Goal: Task Accomplishment & Management: Complete application form

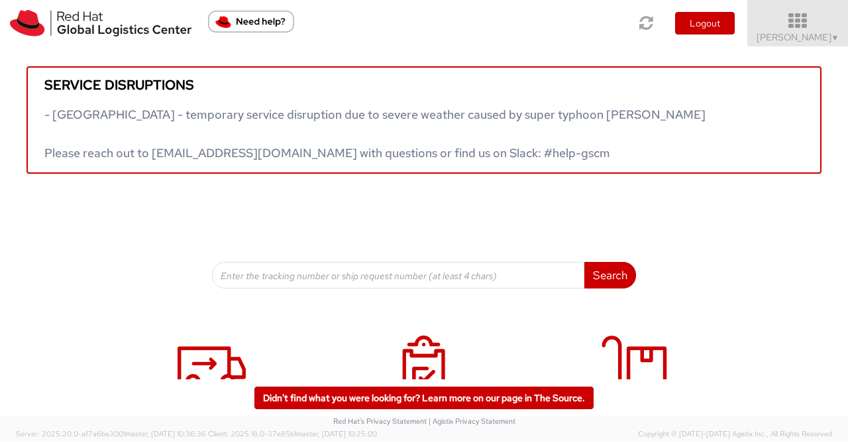
click at [790, 36] on span "Sumitra Hansdah ▼" at bounding box center [798, 37] width 83 height 12
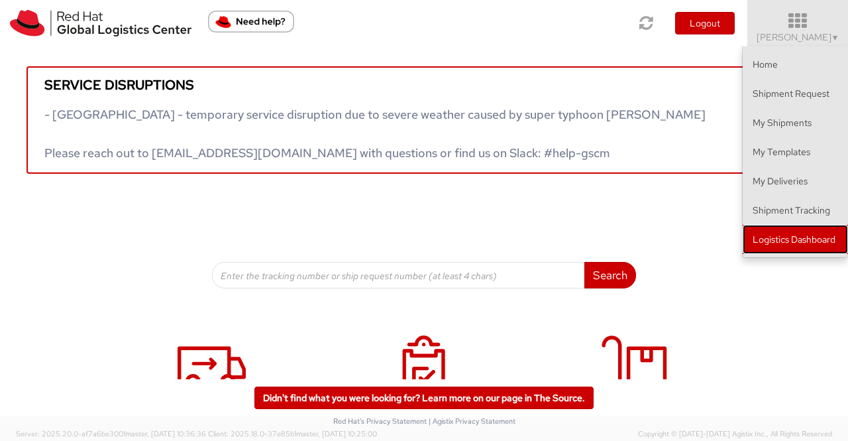
click at [802, 244] on link "Logistics Dashboard" at bounding box center [795, 239] width 105 height 29
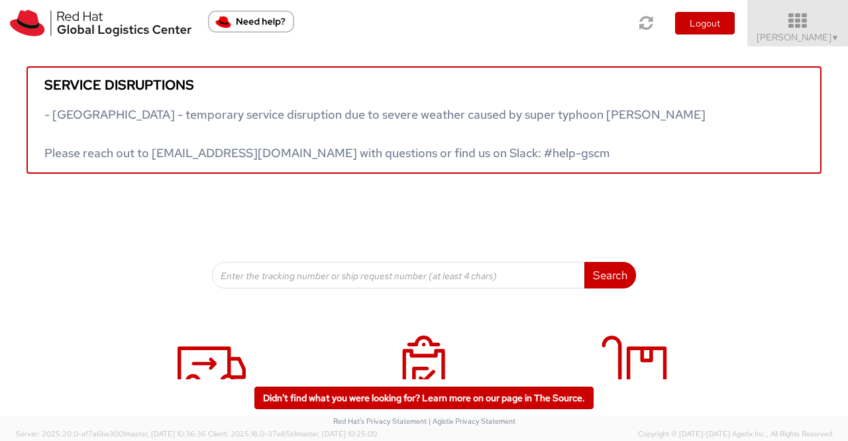
click at [827, 37] on span "Sumitra Hansdah ▼" at bounding box center [798, 37] width 83 height 12
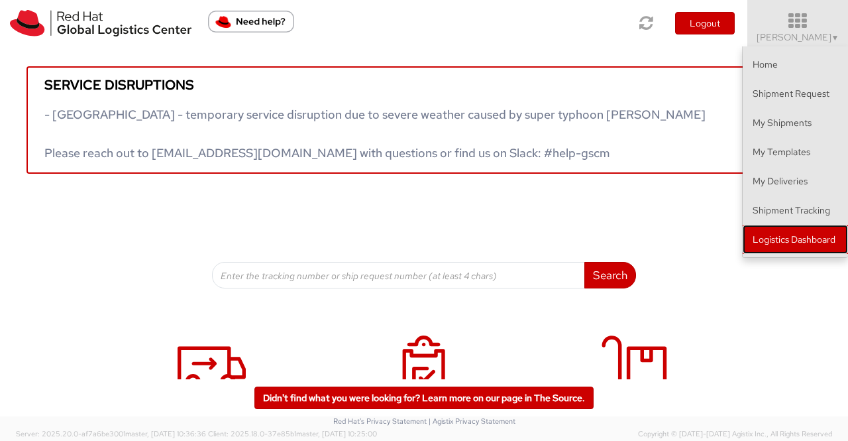
click at [812, 238] on link "Logistics Dashboard" at bounding box center [795, 239] width 105 height 29
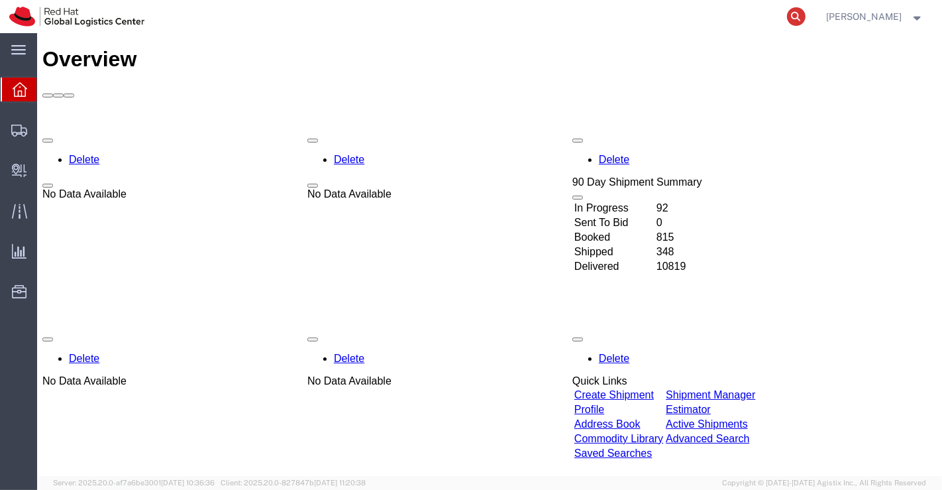
click at [796, 19] on icon at bounding box center [796, 16] width 19 height 19
paste input "393735859893"
type input "393735859893"
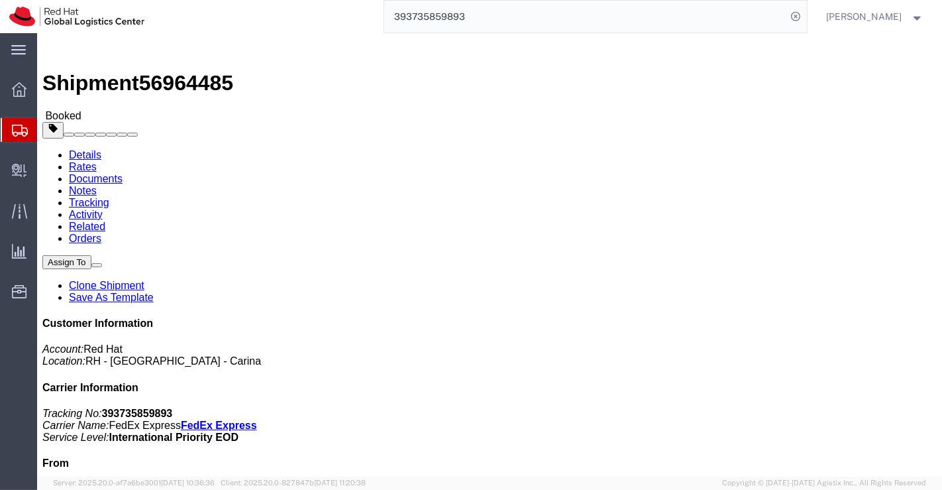
click link "Documents"
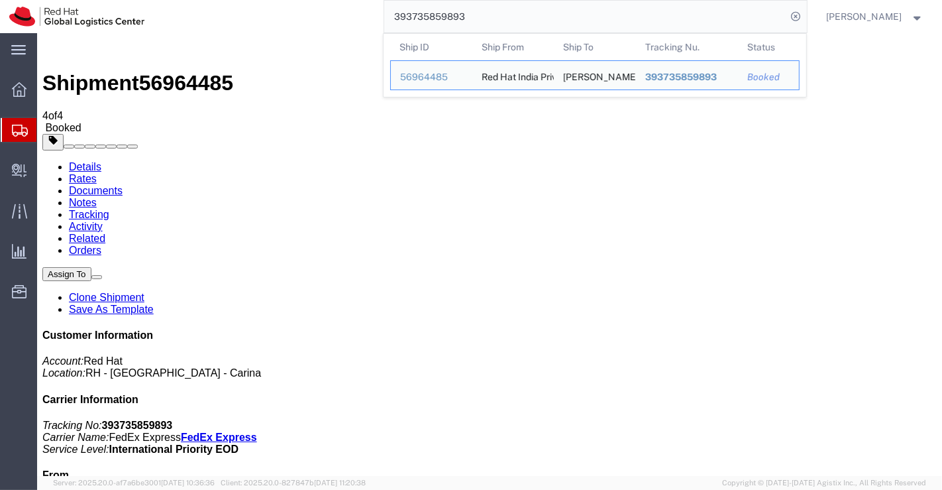
drag, startPoint x: 489, startPoint y: 23, endPoint x: 384, endPoint y: 24, distance: 105.3
click at [384, 24] on div "393735859893 Ship ID Ship From Ship To Tracking Nu. Status Ship ID 56964485 Shi…" at bounding box center [480, 16] width 653 height 33
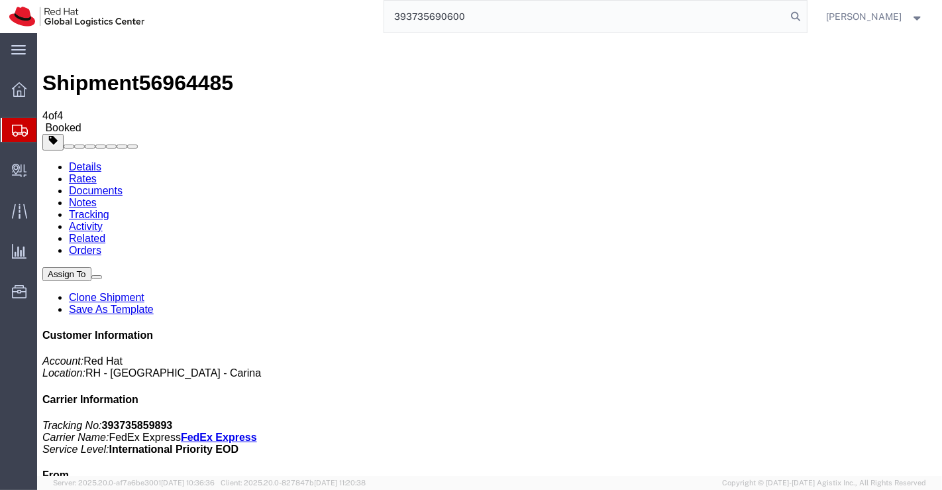
type input "393735690600"
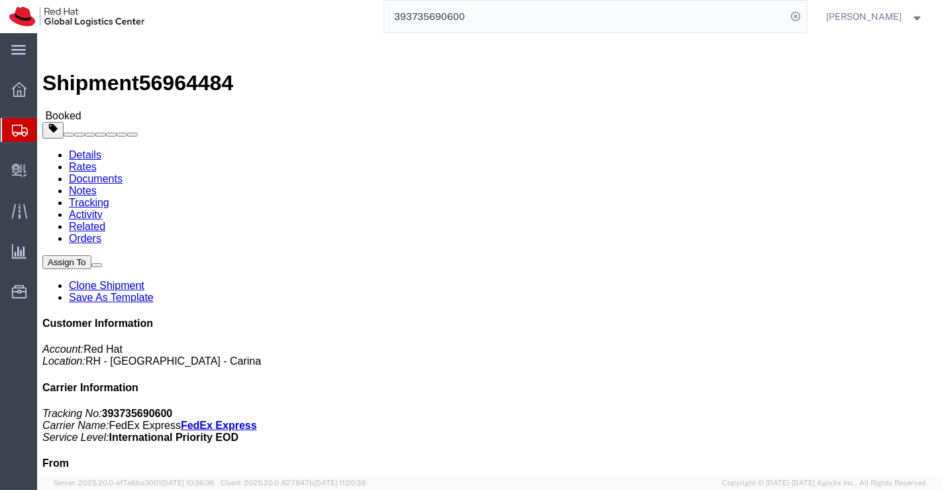
click link "Documents"
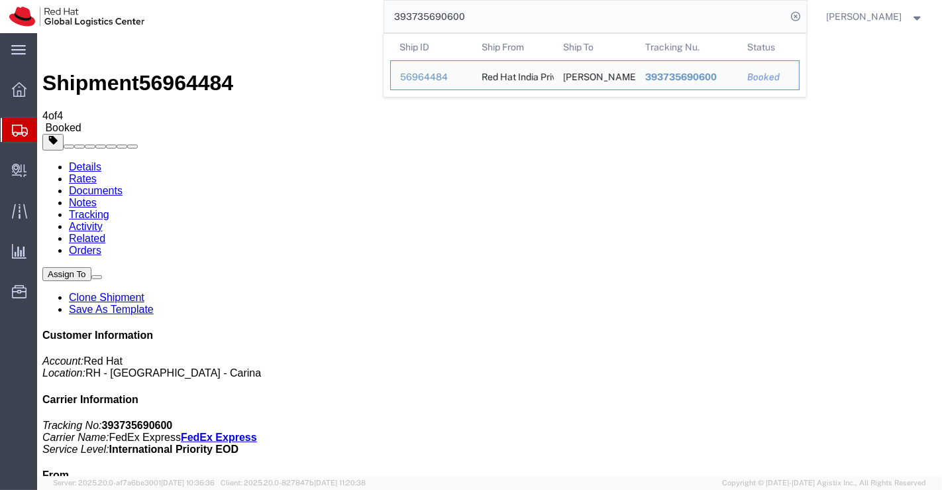
drag, startPoint x: 478, startPoint y: 15, endPoint x: 391, endPoint y: 10, distance: 86.9
click at [391, 10] on input "393735690600" at bounding box center [585, 17] width 403 height 32
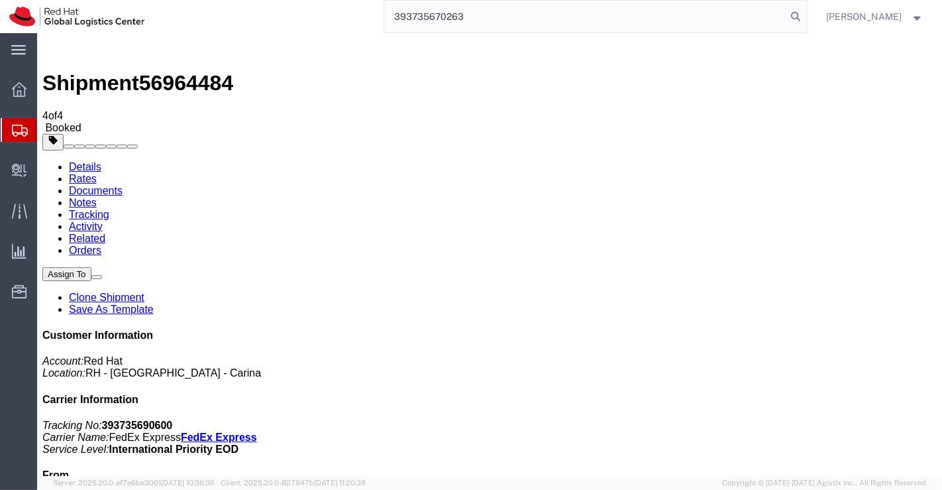
type input "393735670263"
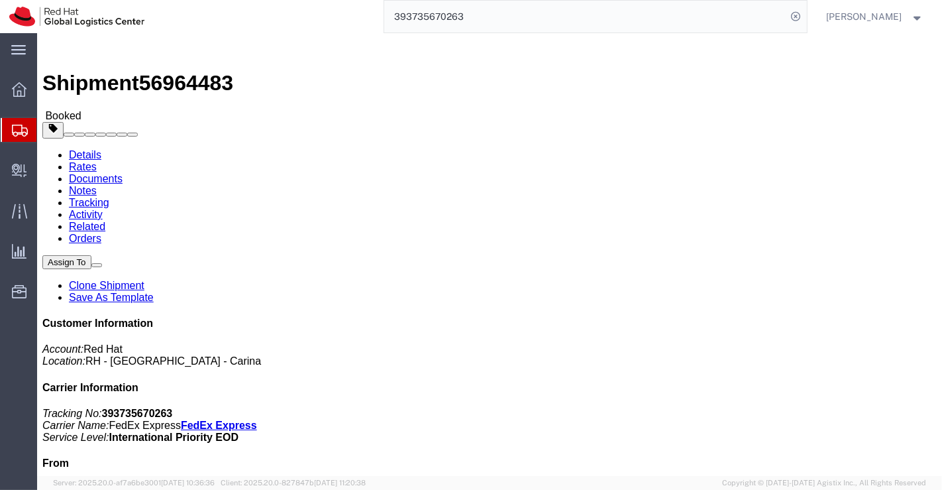
click link "Documents"
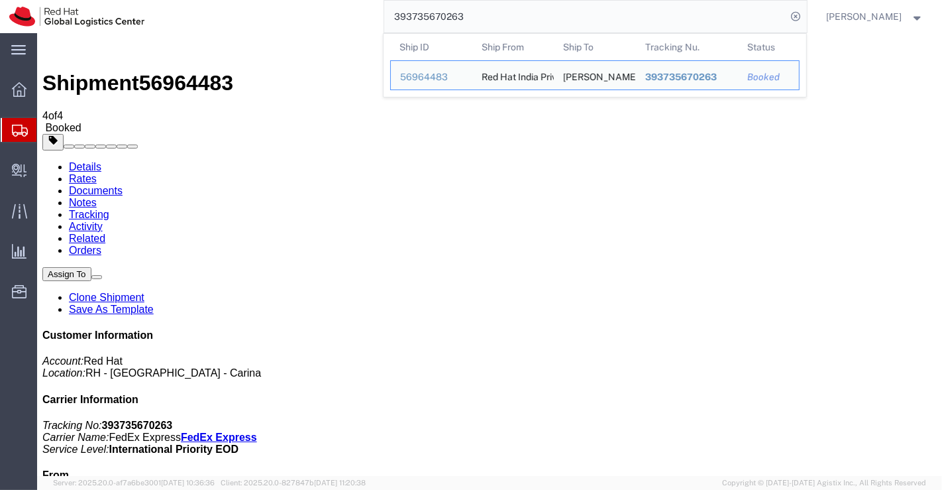
drag, startPoint x: 485, startPoint y: 17, endPoint x: 392, endPoint y: 14, distance: 93.5
click at [392, 14] on input "393735670263" at bounding box center [585, 17] width 403 height 32
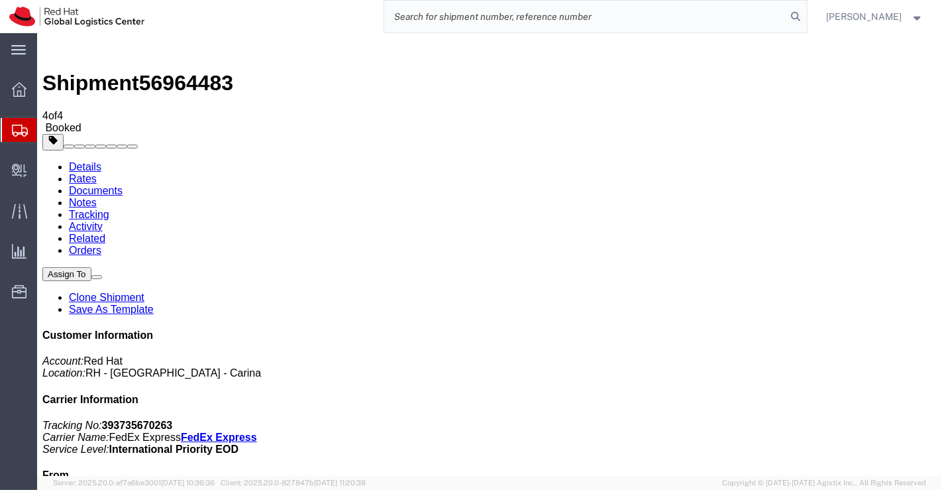
paste input "393736126410"
type input "393736126410"
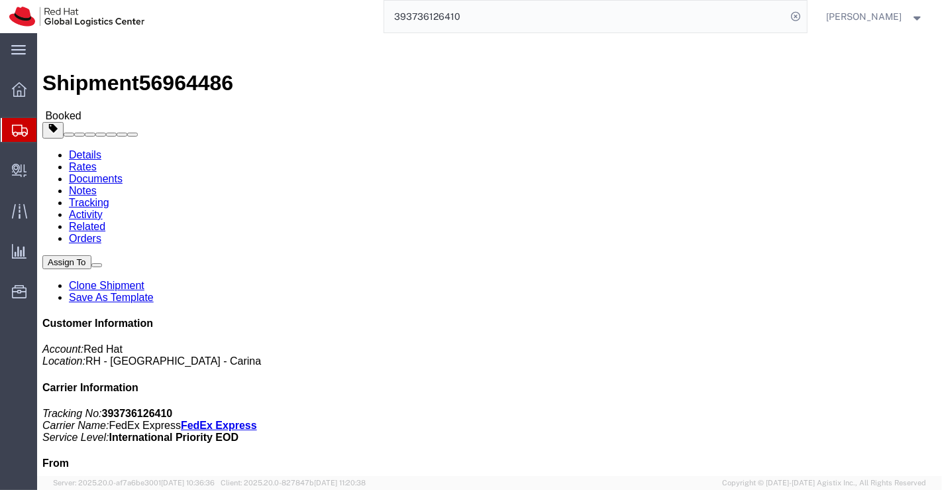
click link "Documents"
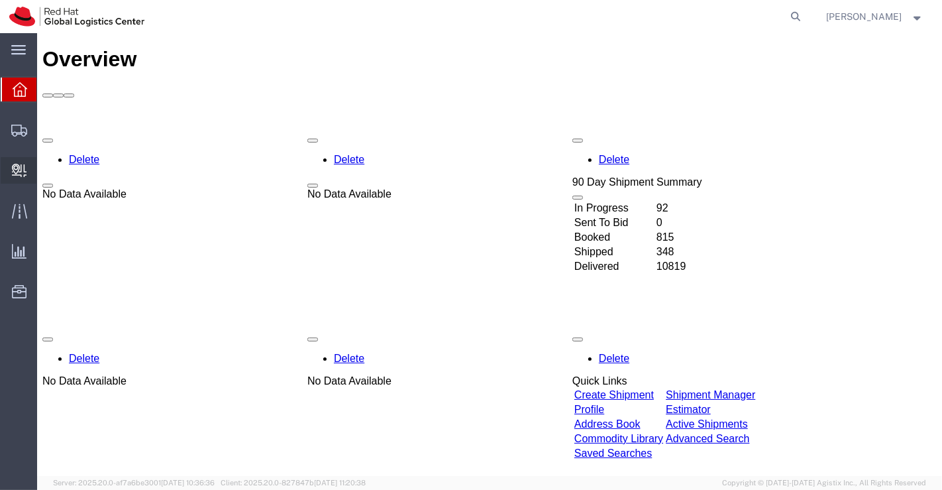
click at [0, 0] on span "Create Delivery" at bounding box center [0, 0] width 0 height 0
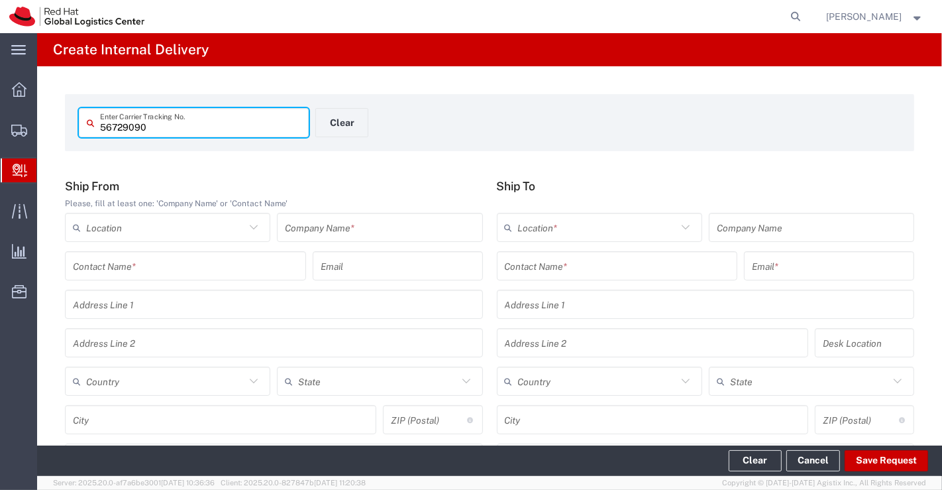
type input "56729090"
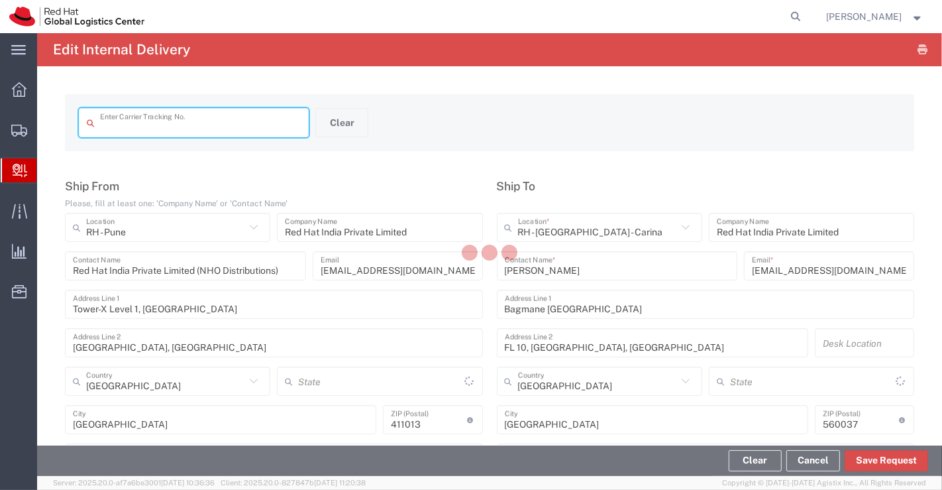
type input "56729090"
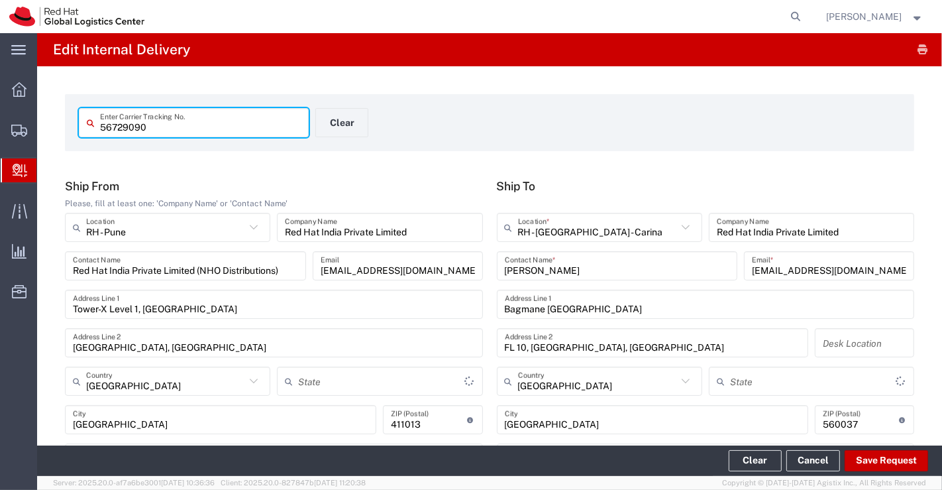
type input "Your Packaging"
type input "IO_Ground"
type input "Mahārāshtra"
type input "[GEOGRAPHIC_DATA]"
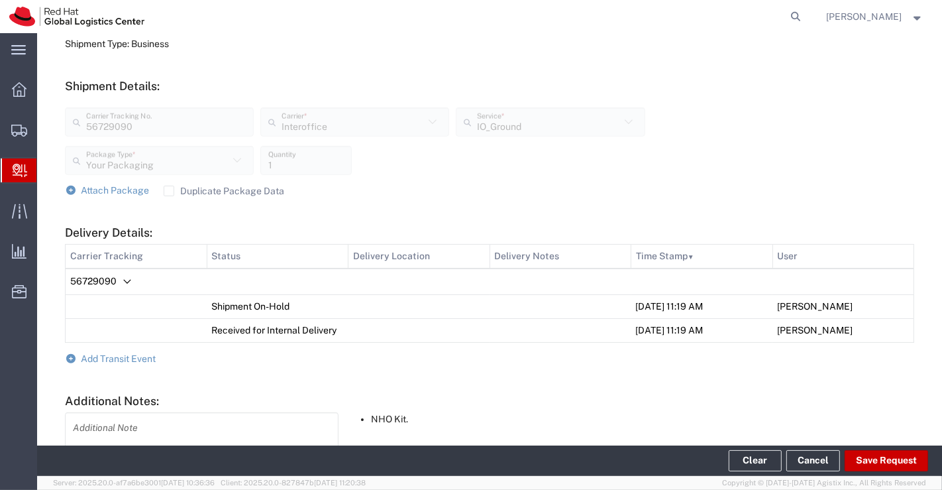
scroll to position [541, 0]
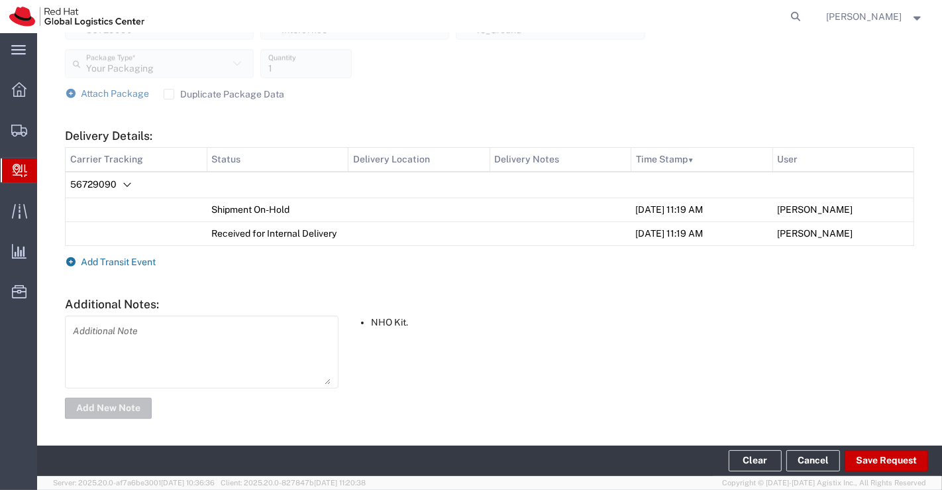
click at [74, 258] on icon at bounding box center [71, 261] width 12 height 9
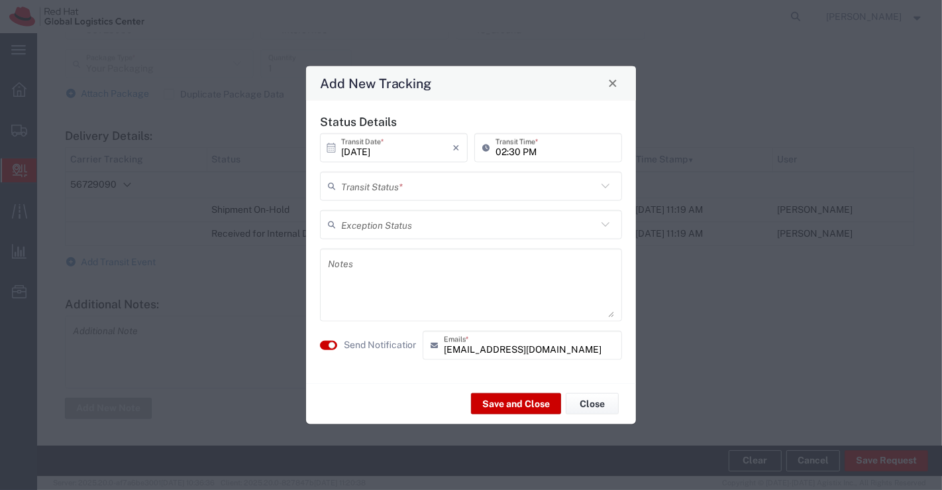
click at [604, 184] on icon at bounding box center [605, 185] width 17 height 17
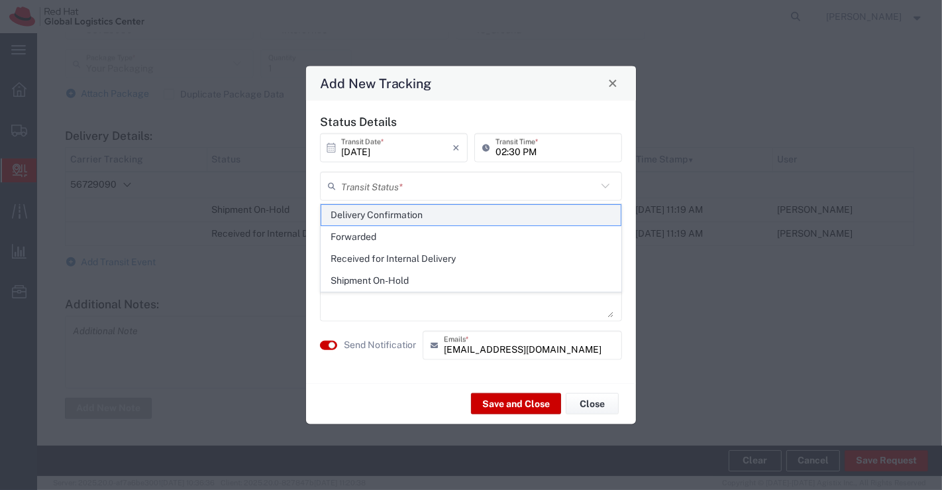
click at [592, 215] on span "Delivery Confirmation" at bounding box center [471, 215] width 300 height 21
type input "Delivery Confirmation"
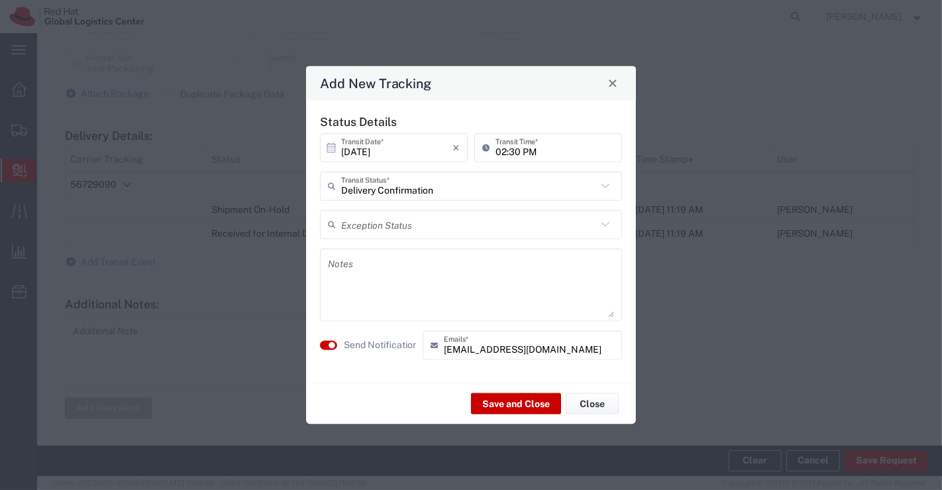
click at [456, 273] on textarea at bounding box center [471, 284] width 286 height 65
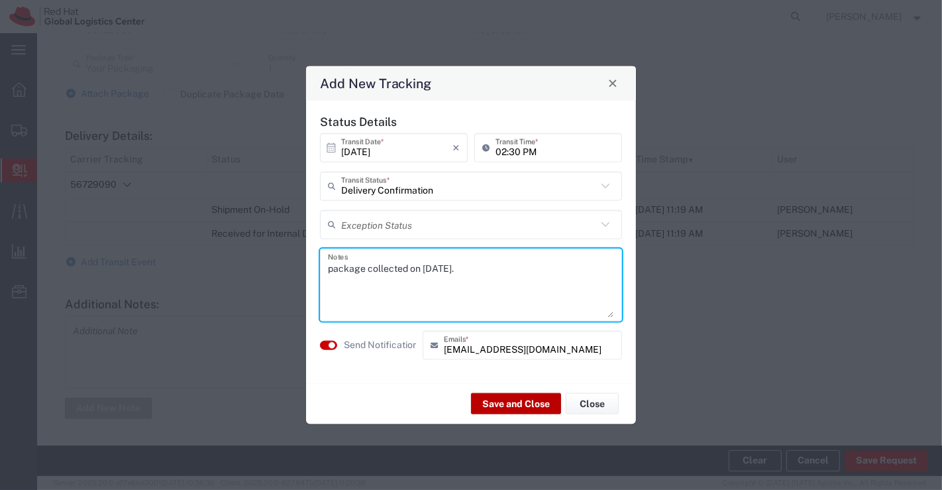
type textarea "package collected on [DATE]."
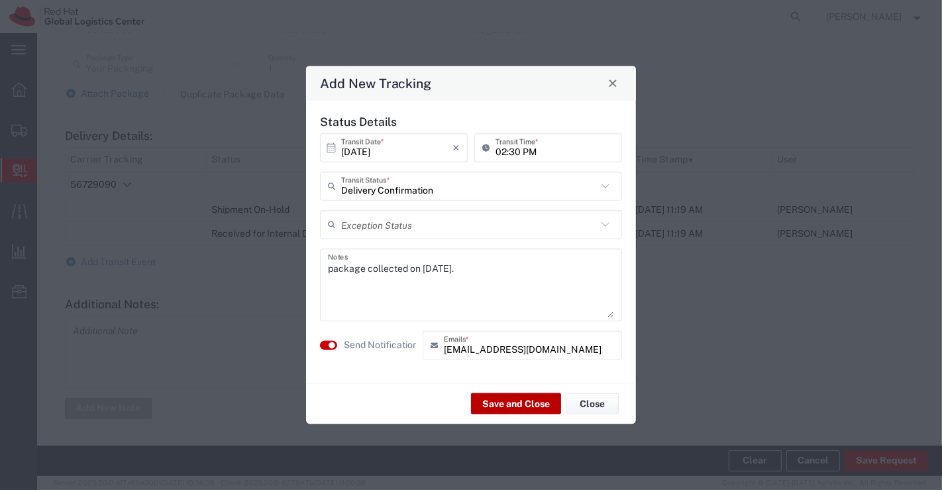
click at [537, 400] on button "Save and Close" at bounding box center [516, 403] width 90 height 21
